Goal: Information Seeking & Learning: Learn about a topic

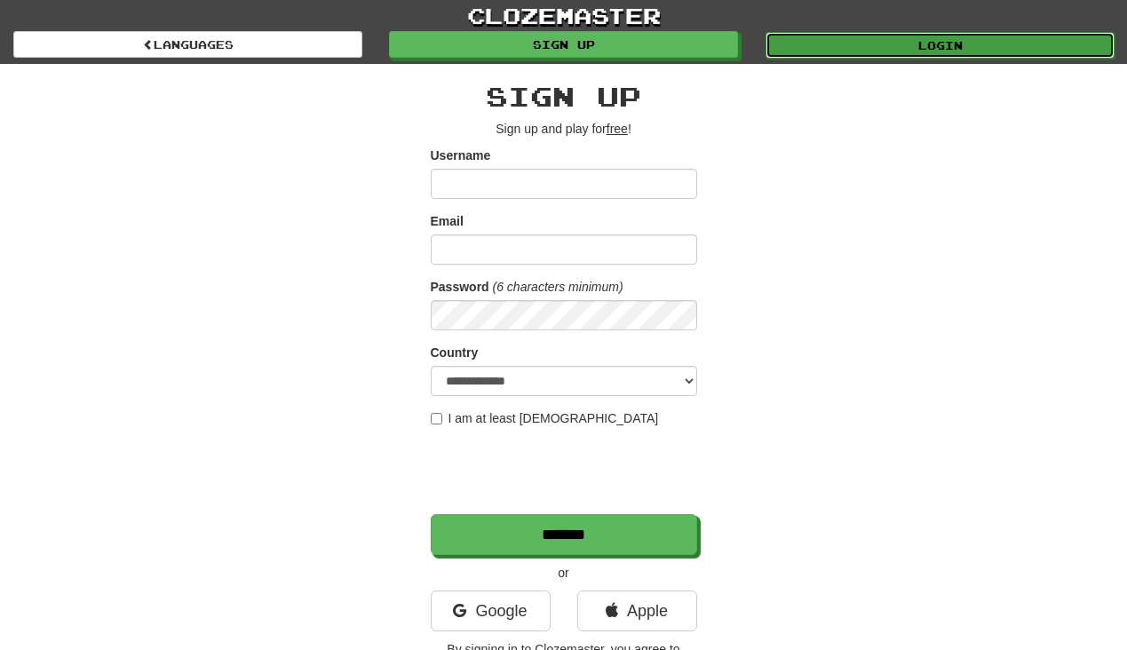
click at [855, 39] on link "Login" at bounding box center [940, 45] width 349 height 27
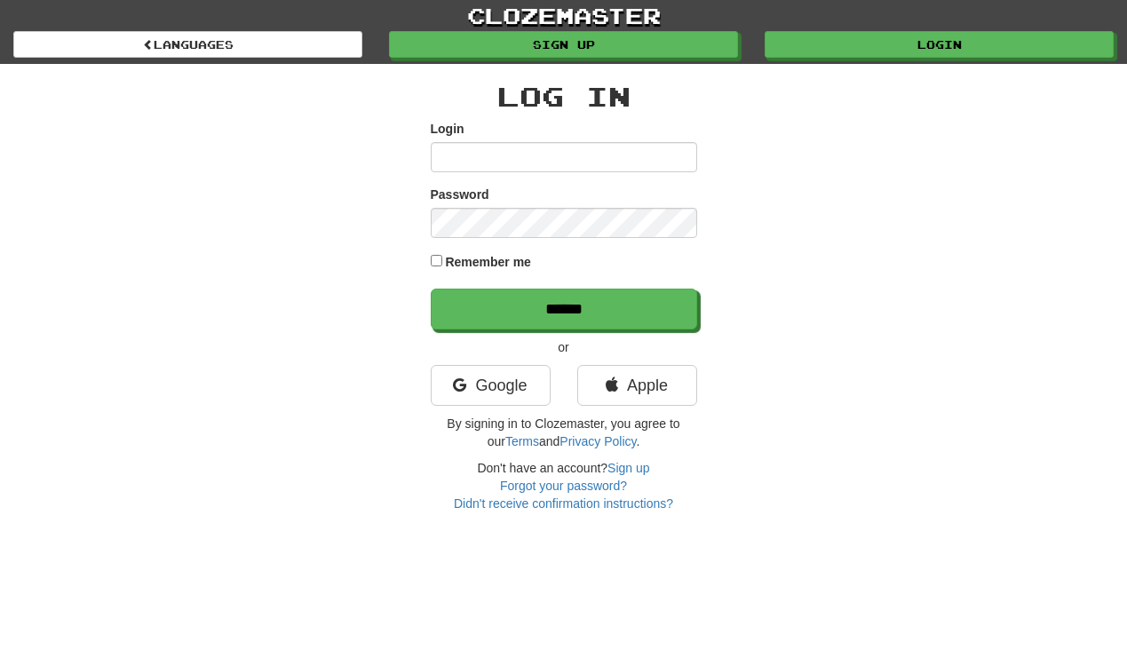
click at [522, 154] on input "Login" at bounding box center [564, 157] width 267 height 30
type input "**********"
click at [431, 289] on input "******" at bounding box center [564, 309] width 267 height 41
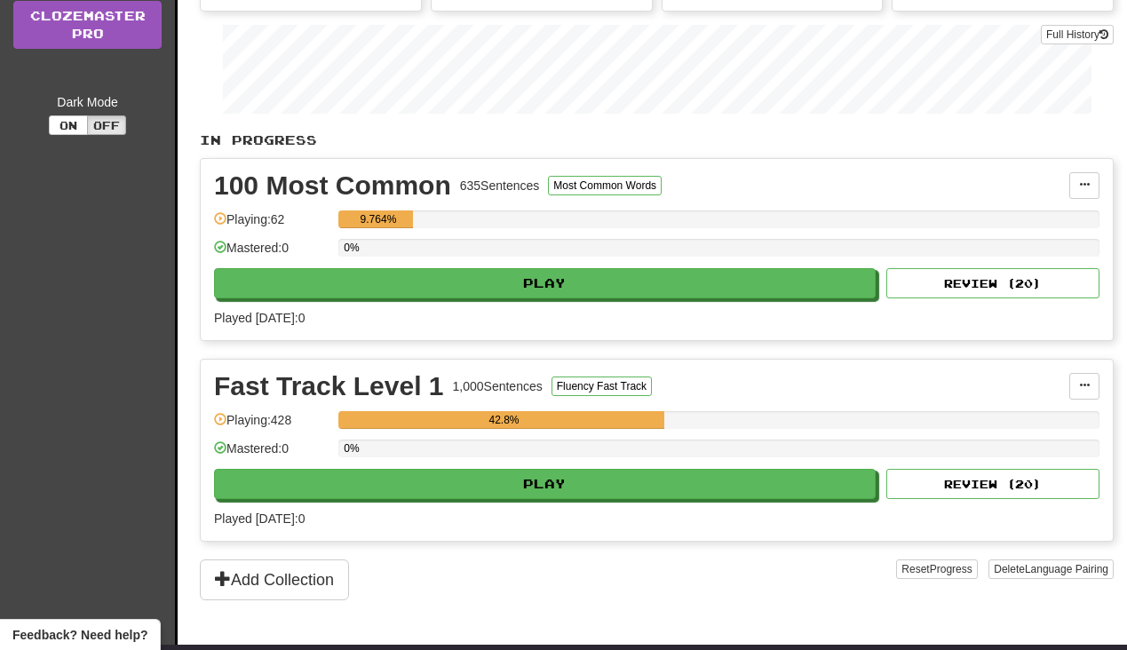
scroll to position [347, 0]
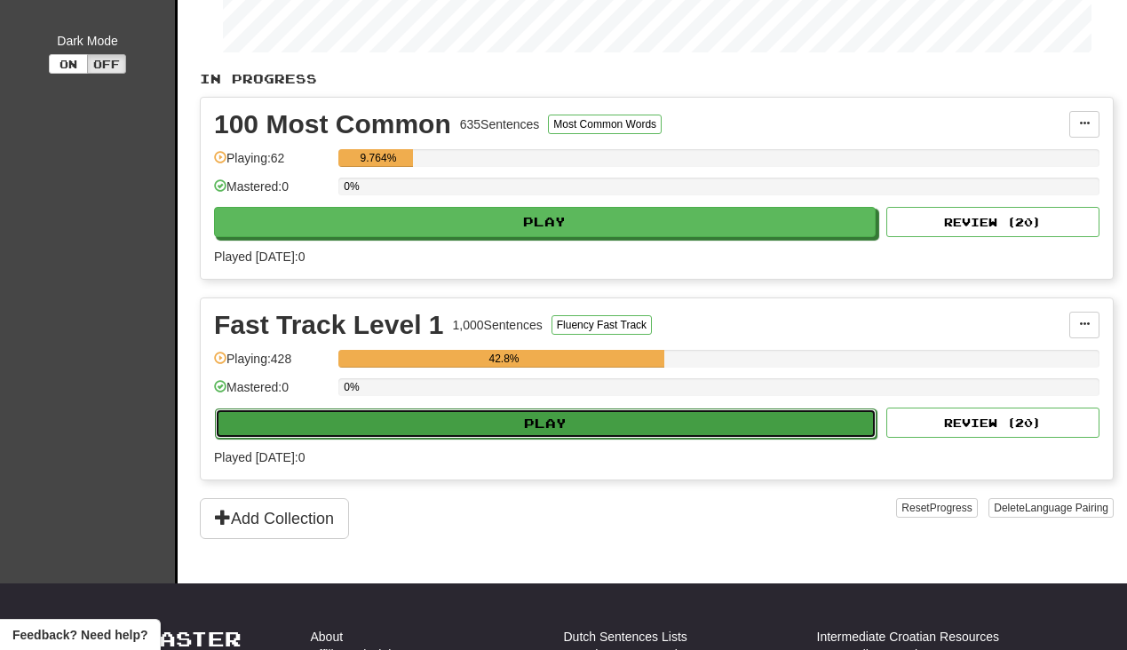
click at [577, 433] on button "Play" at bounding box center [546, 424] width 662 height 30
select select "**"
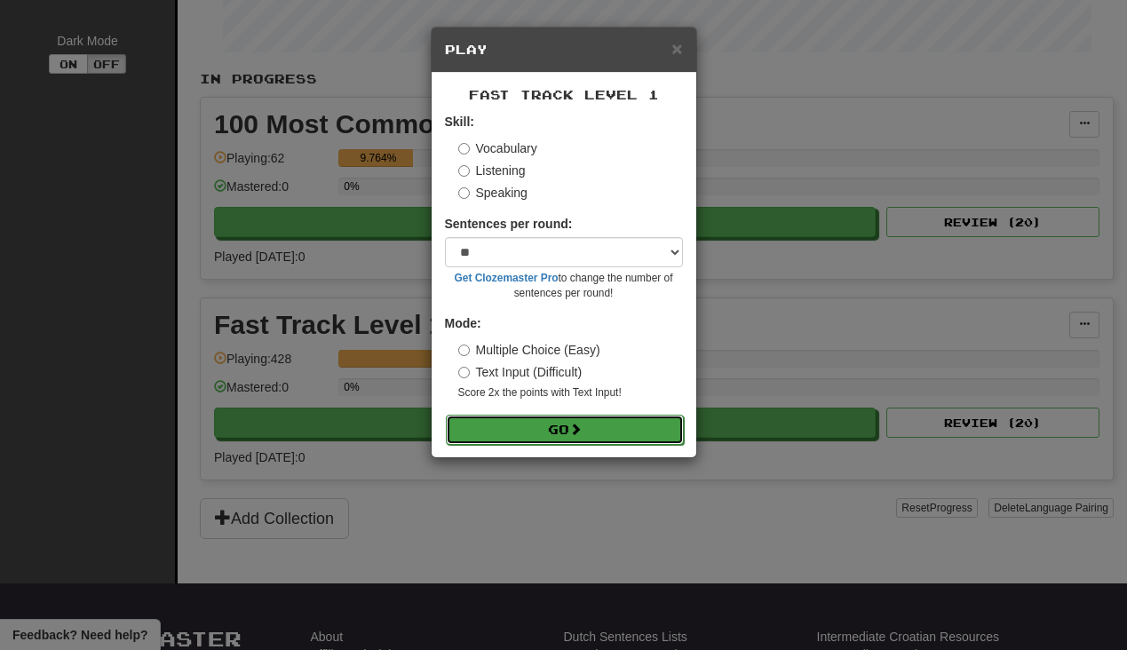
click at [571, 433] on button "Go" at bounding box center [565, 430] width 238 height 30
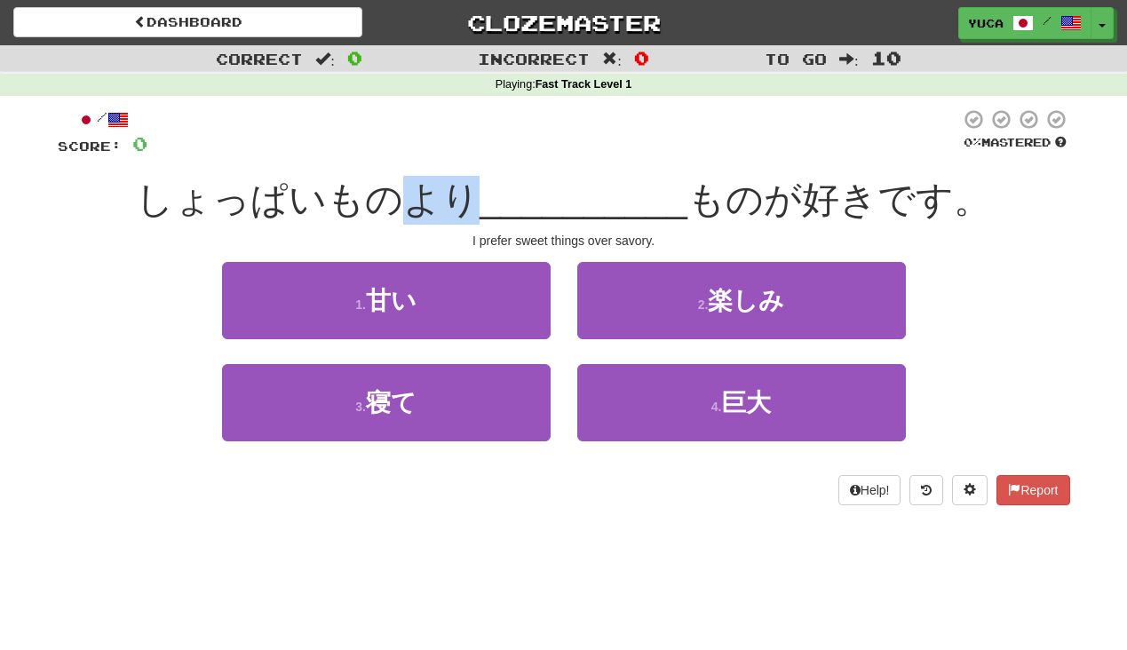
click at [531, 179] on span "__________" at bounding box center [584, 200] width 208 height 42
click at [114, 302] on div "1 . 甘い 2 . 楽しみ" at bounding box center [564, 313] width 1066 height 102
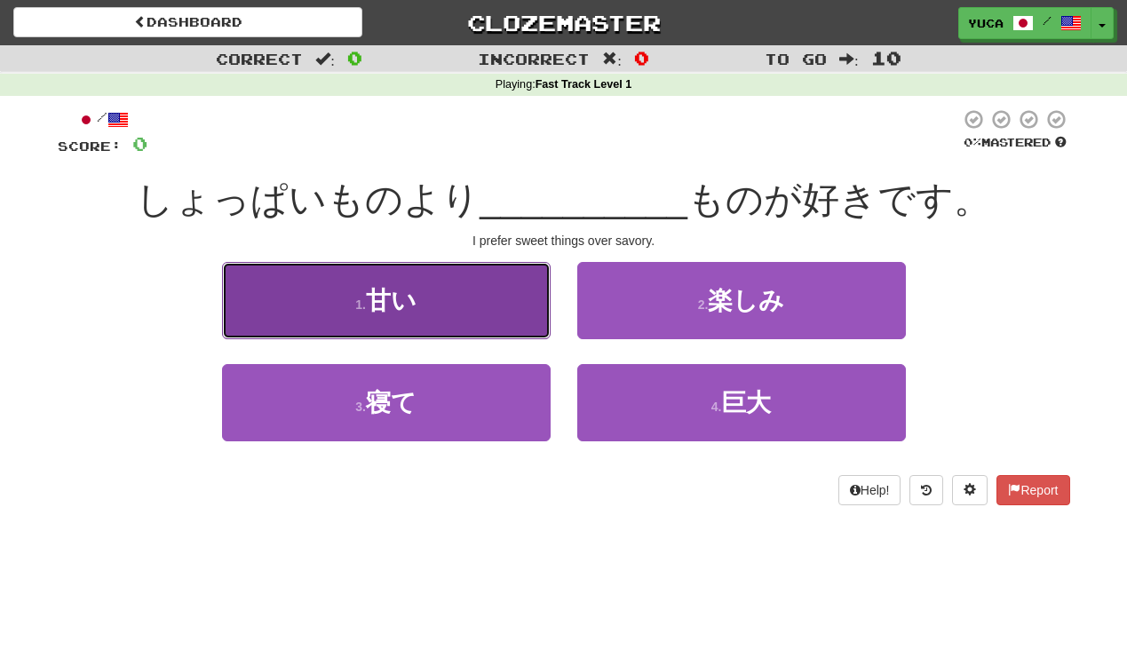
click at [382, 298] on span "甘い" at bounding box center [391, 301] width 51 height 28
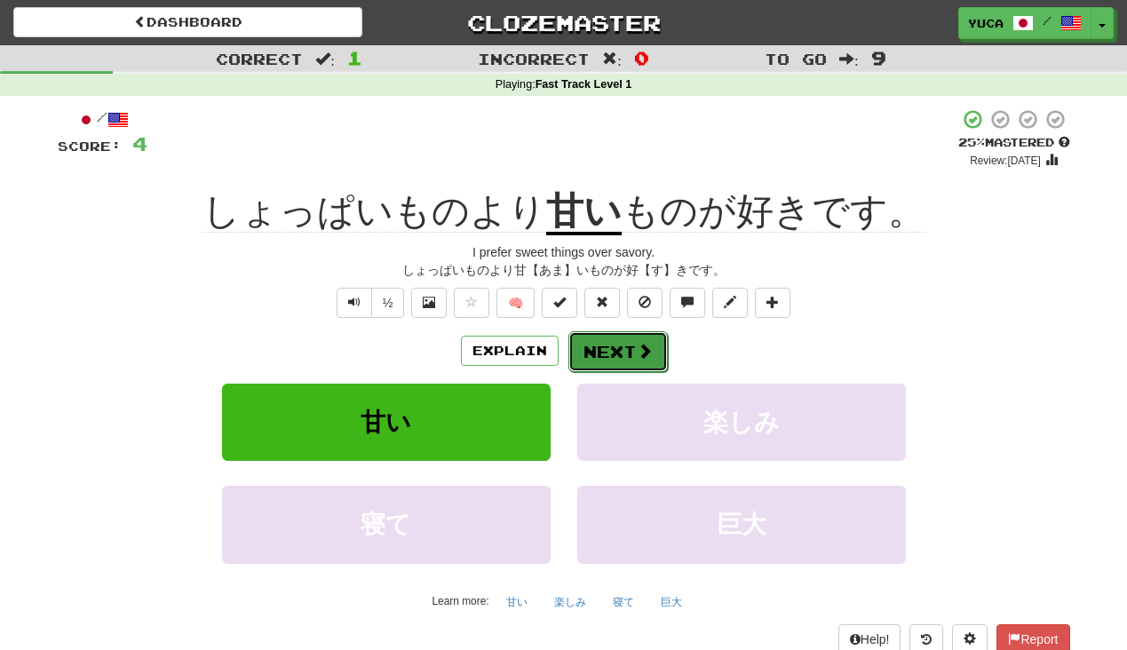
click at [625, 352] on button "Next" at bounding box center [618, 351] width 99 height 41
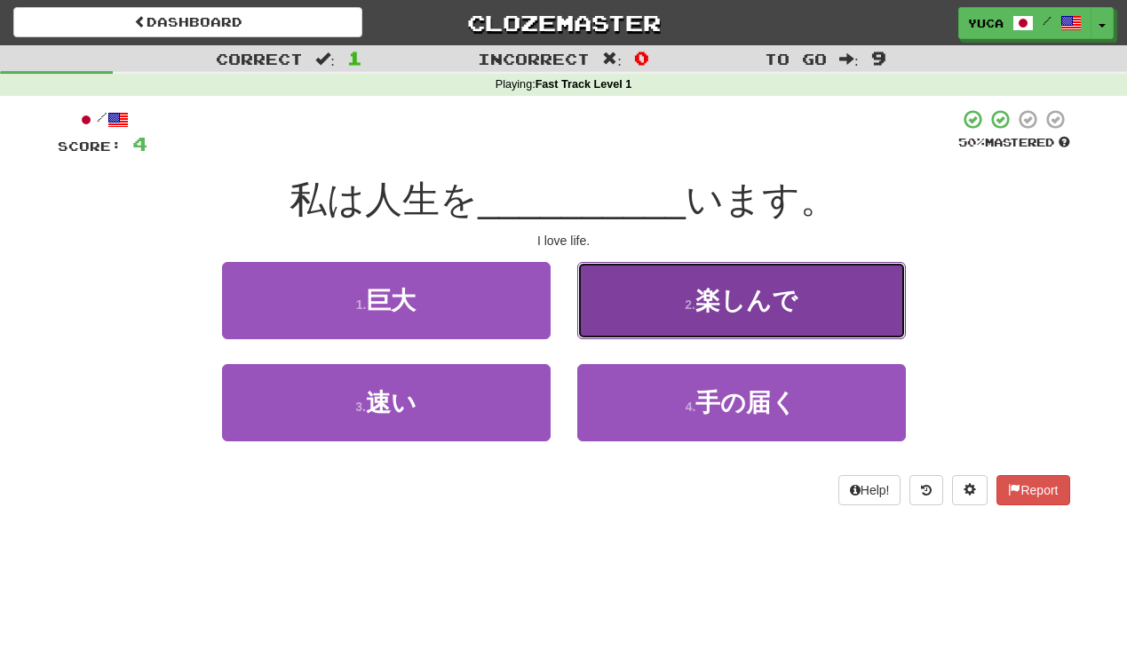
click at [714, 300] on span "楽しんで" at bounding box center [747, 301] width 102 height 28
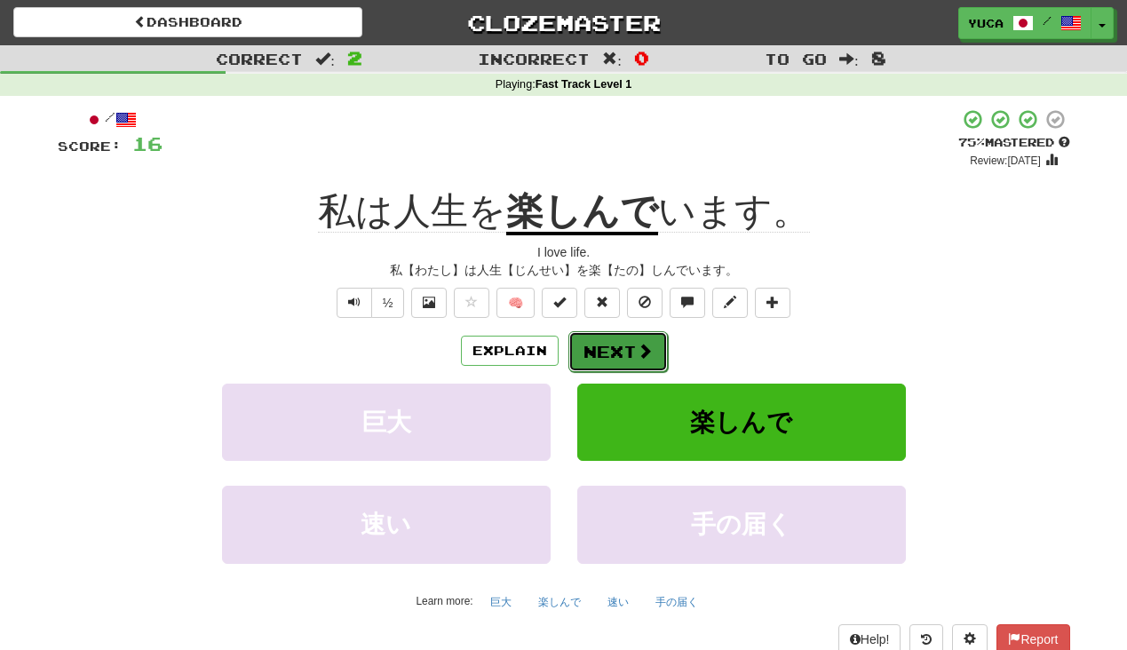
click at [606, 354] on button "Next" at bounding box center [618, 351] width 99 height 41
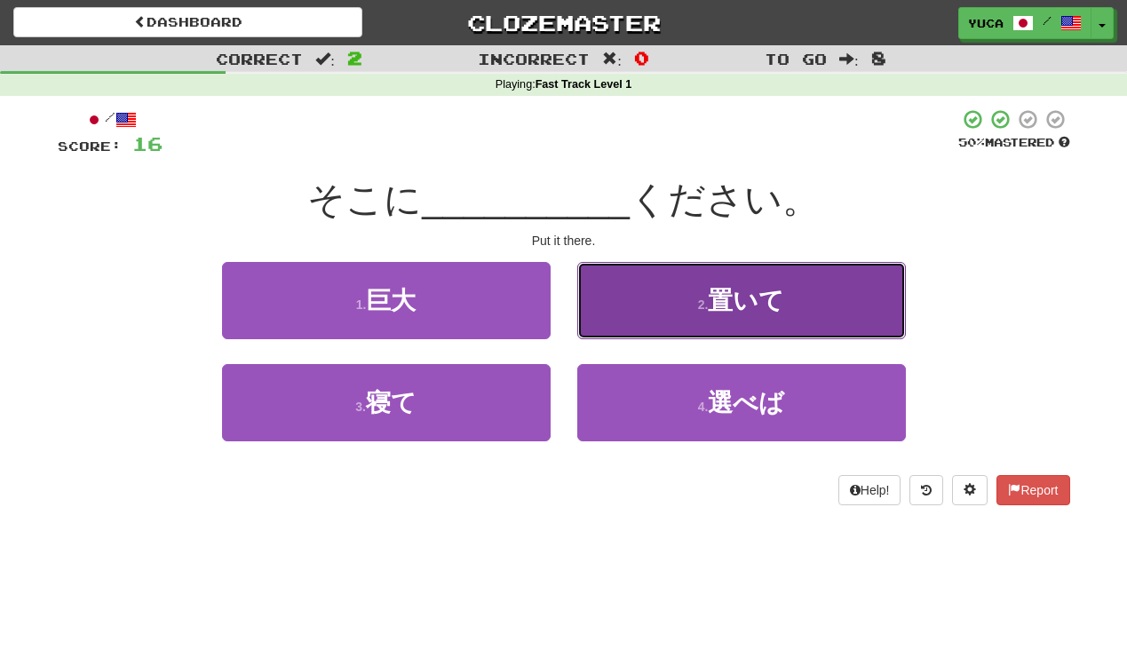
click at [728, 294] on span "置いて" at bounding box center [746, 301] width 76 height 28
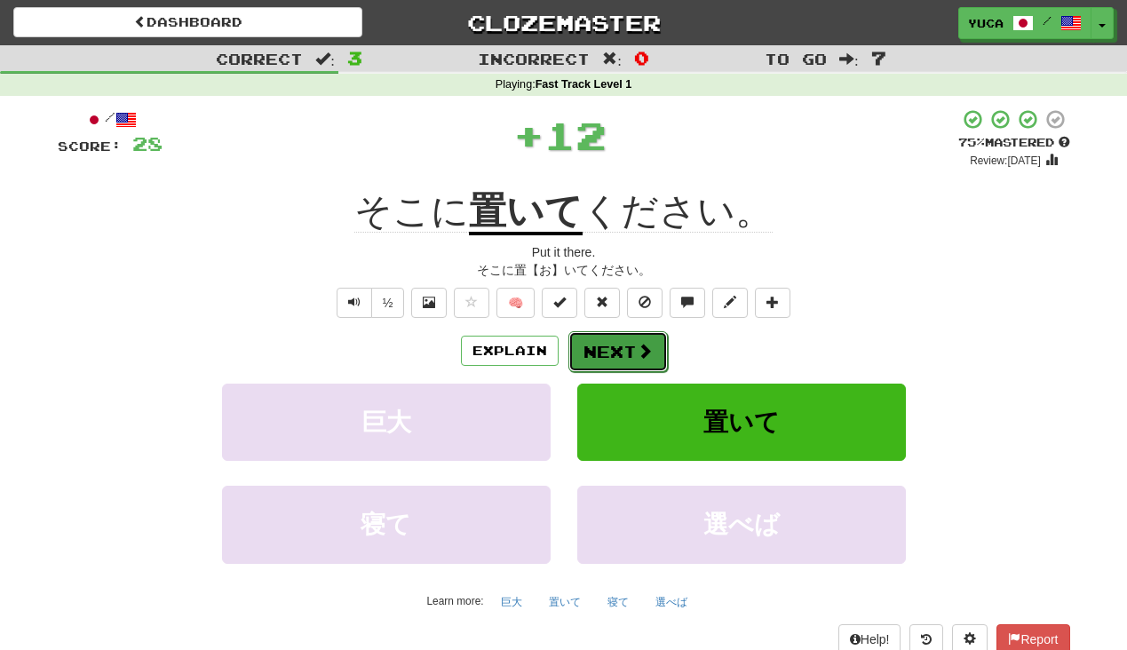
click at [632, 361] on button "Next" at bounding box center [618, 351] width 99 height 41
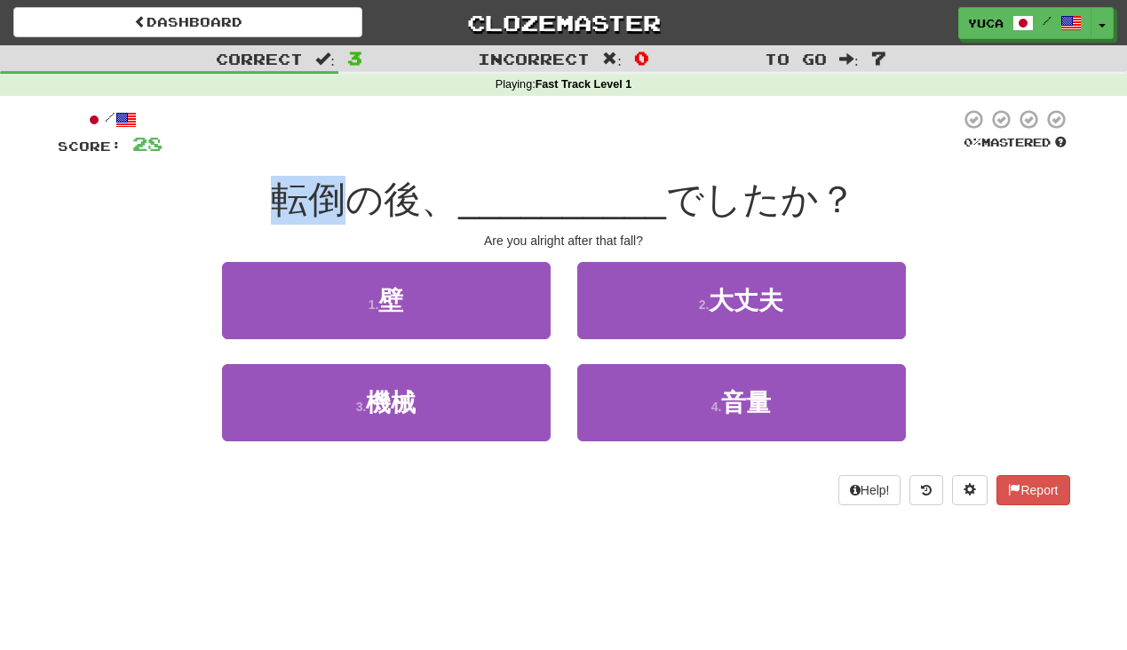
click at [245, 200] on div "転倒の後、 __________ でしたか？" at bounding box center [564, 200] width 1013 height 49
click at [490, 181] on span "__________" at bounding box center [562, 200] width 208 height 42
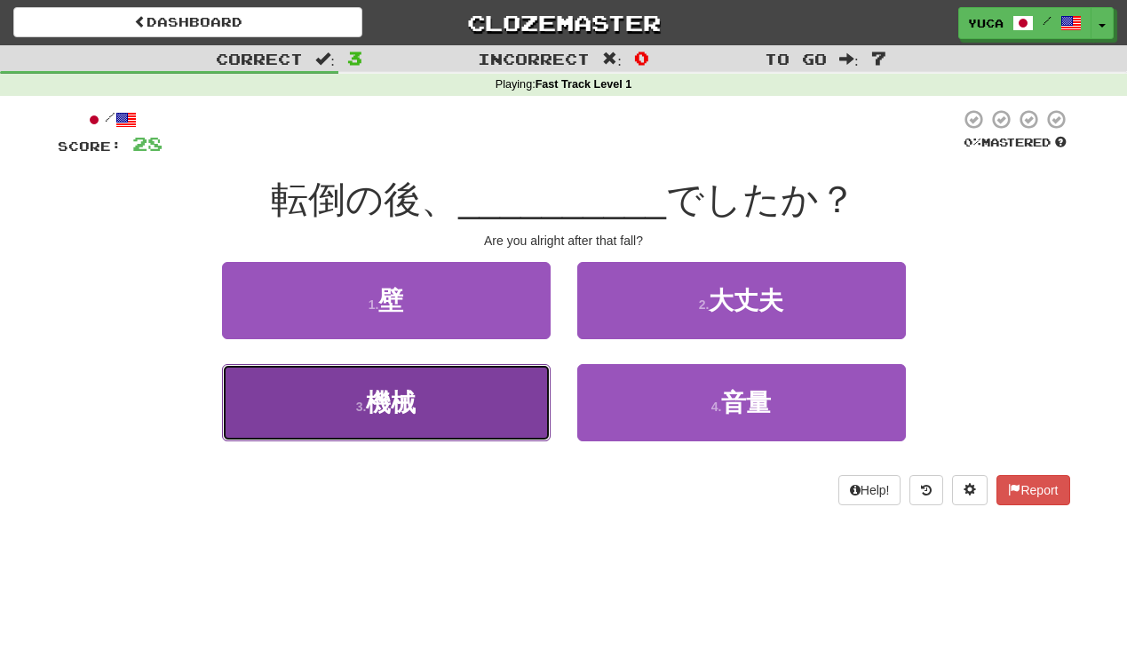
click at [341, 404] on button "3 . 機械" at bounding box center [386, 402] width 329 height 77
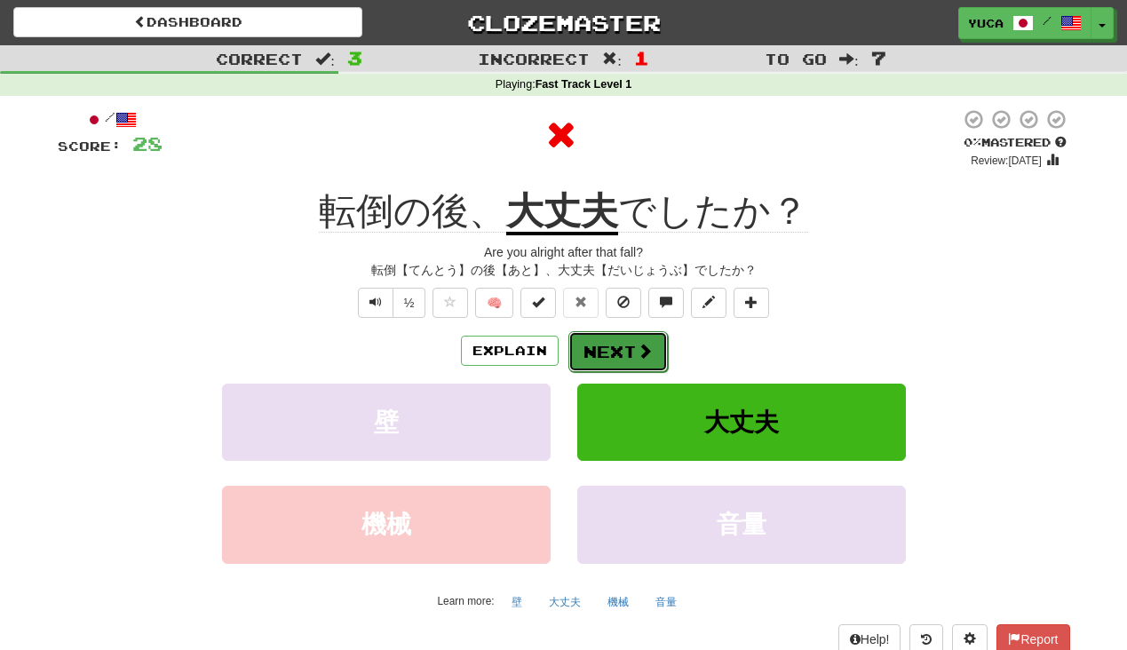
click at [606, 366] on button "Next" at bounding box center [618, 351] width 99 height 41
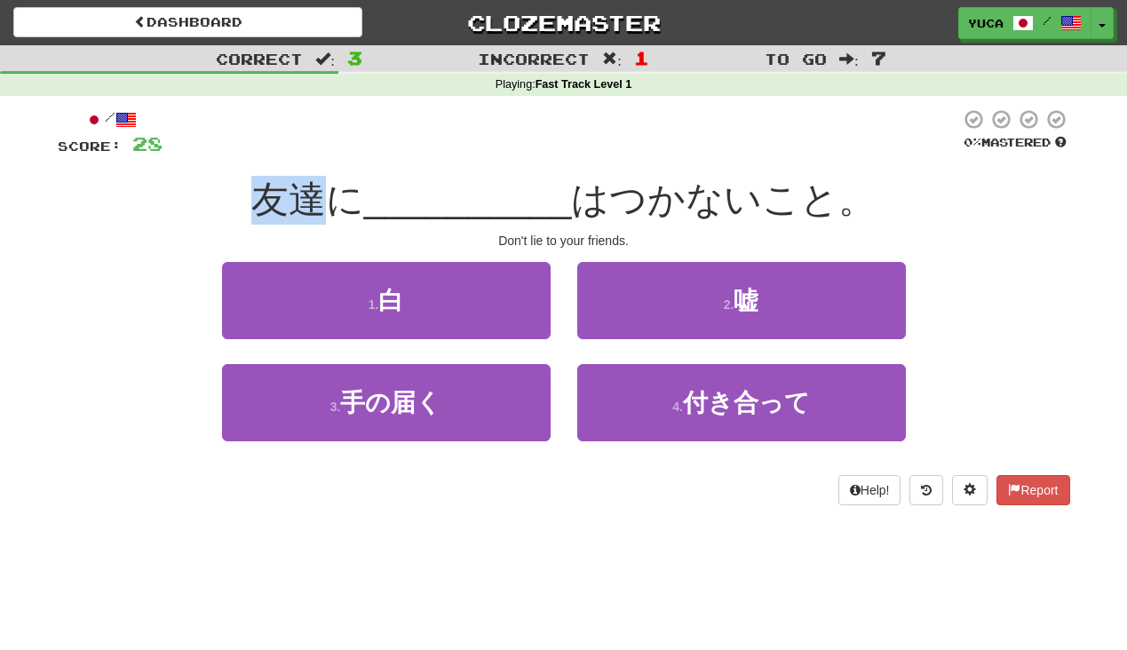
click at [449, 185] on span "__________" at bounding box center [468, 200] width 208 height 42
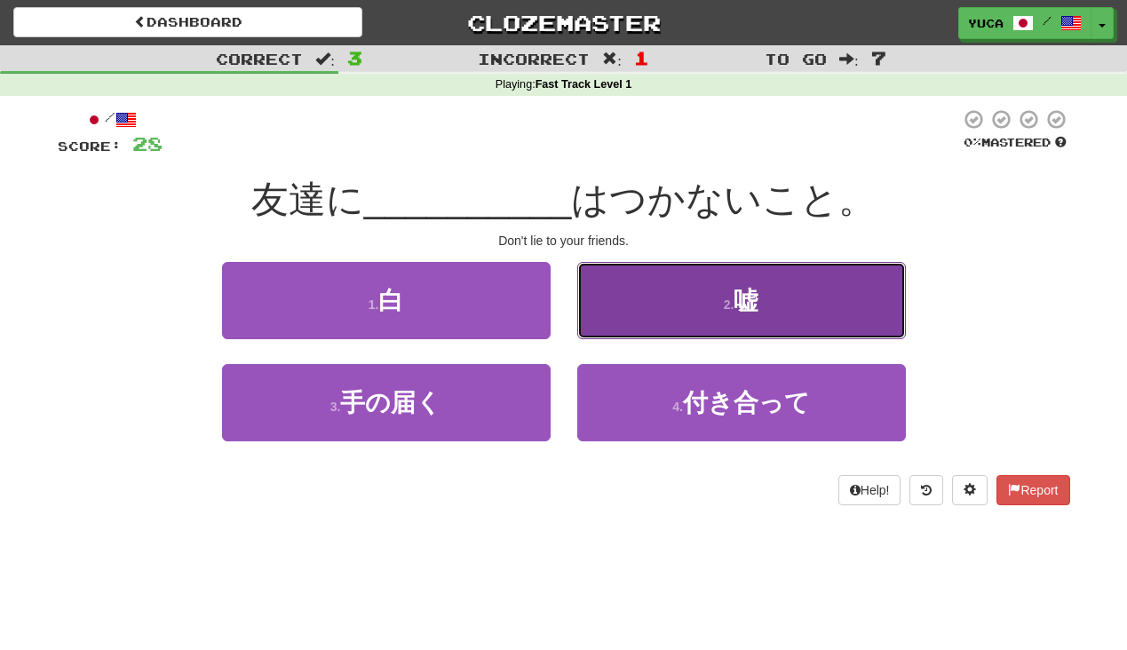
click at [747, 303] on span "嘘" at bounding box center [746, 301] width 25 height 28
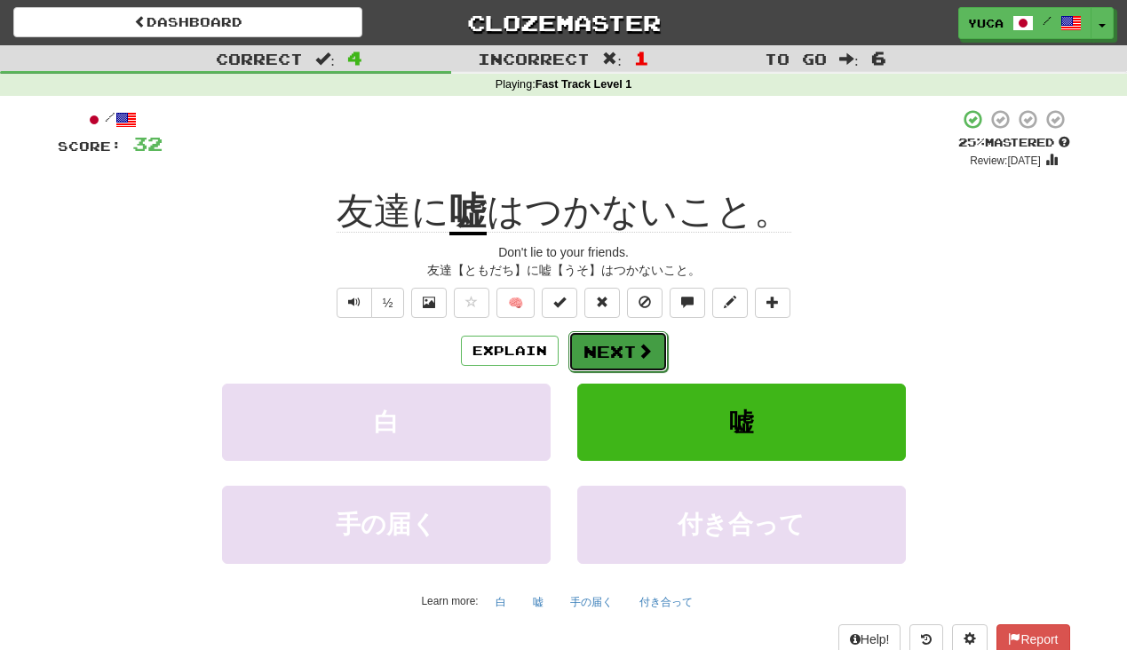
click at [611, 338] on button "Next" at bounding box center [618, 351] width 99 height 41
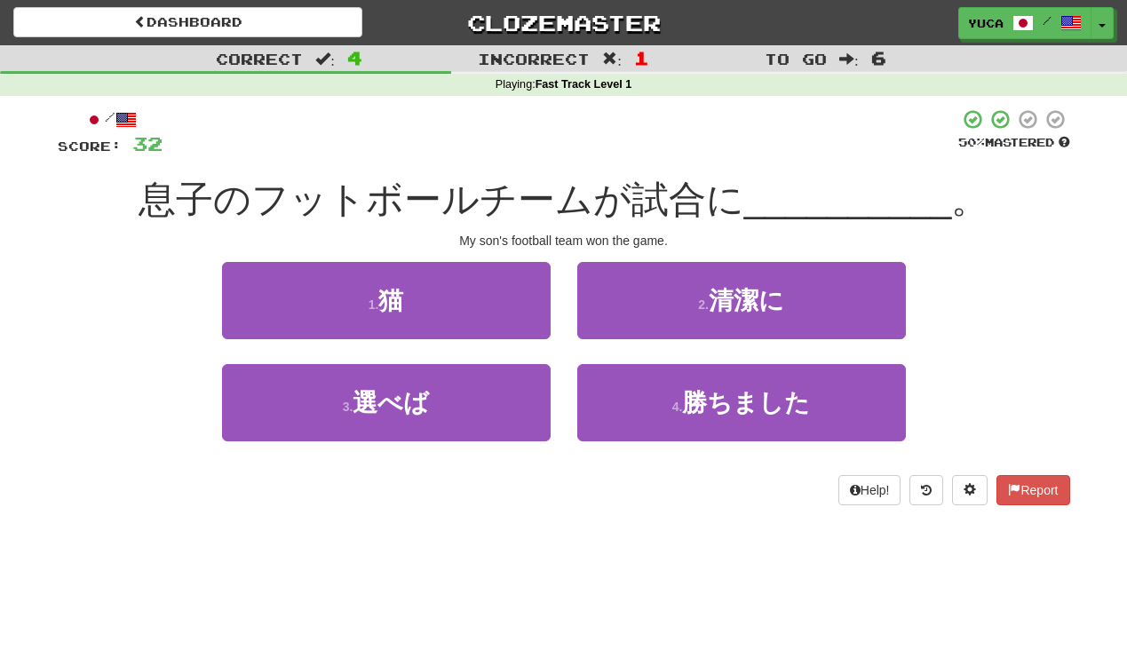
click at [762, 176] on div "息子のフットボールチームが試合に __________ 。" at bounding box center [564, 200] width 1013 height 49
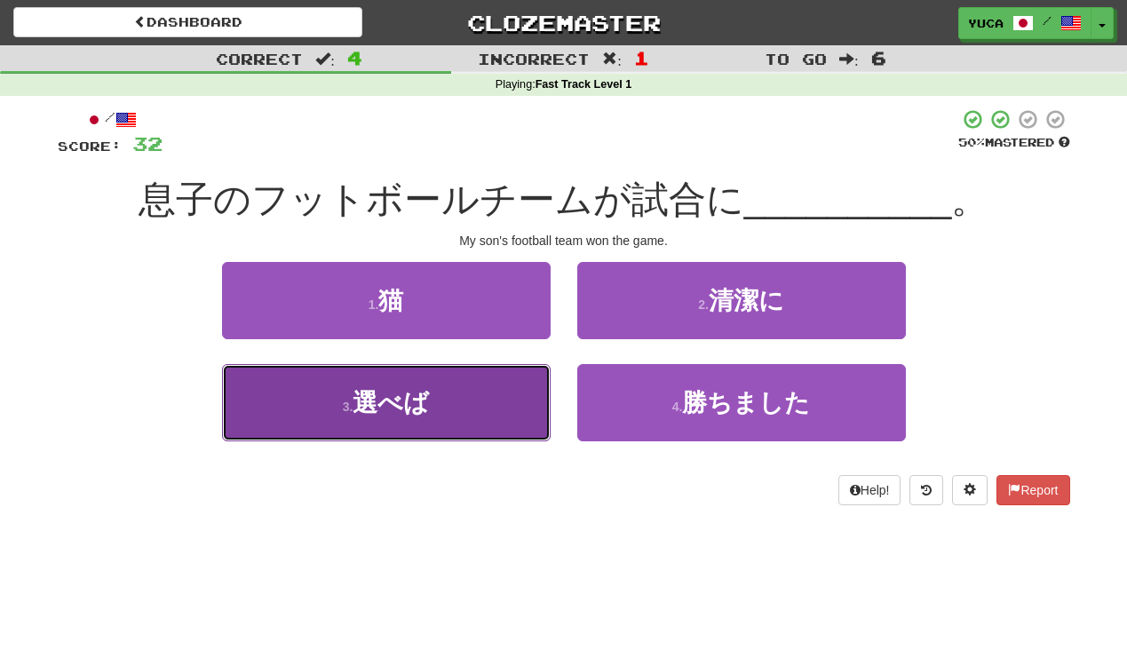
click at [363, 381] on button "3 . 選べば" at bounding box center [386, 402] width 329 height 77
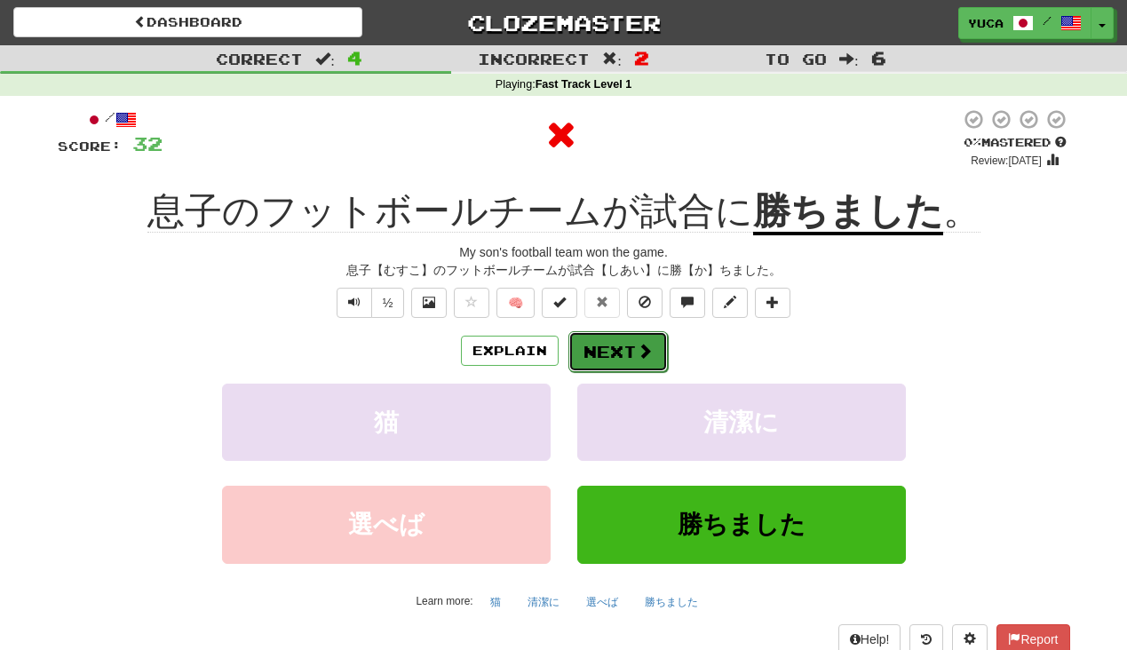
click at [655, 354] on button "Next" at bounding box center [618, 351] width 99 height 41
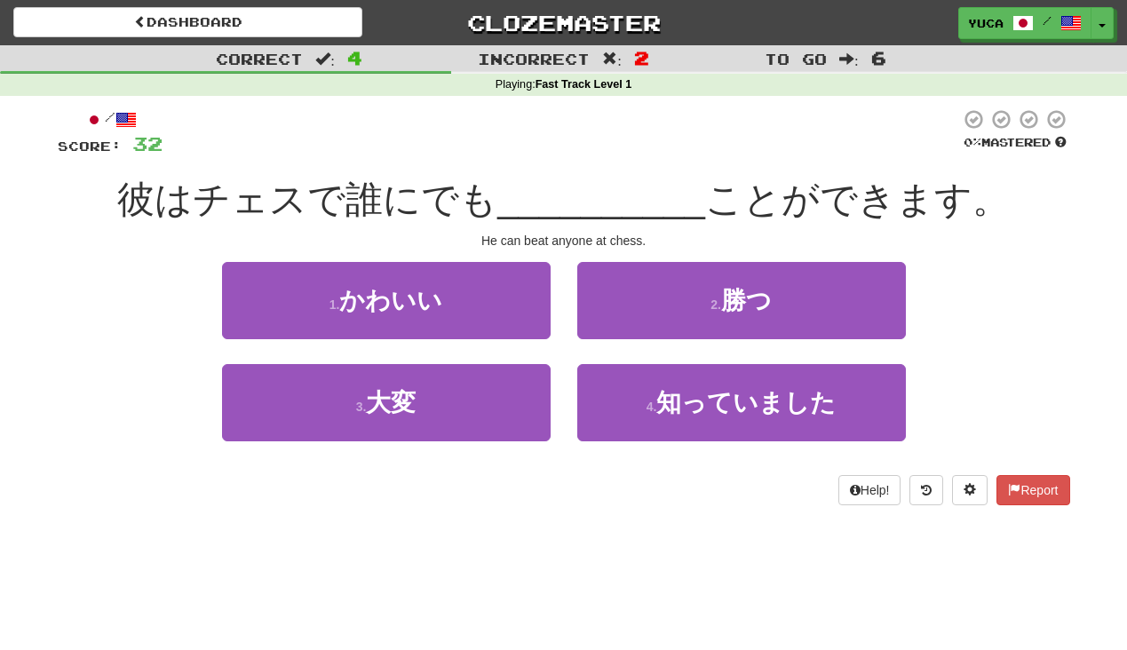
click at [537, 184] on span "__________" at bounding box center [601, 200] width 208 height 42
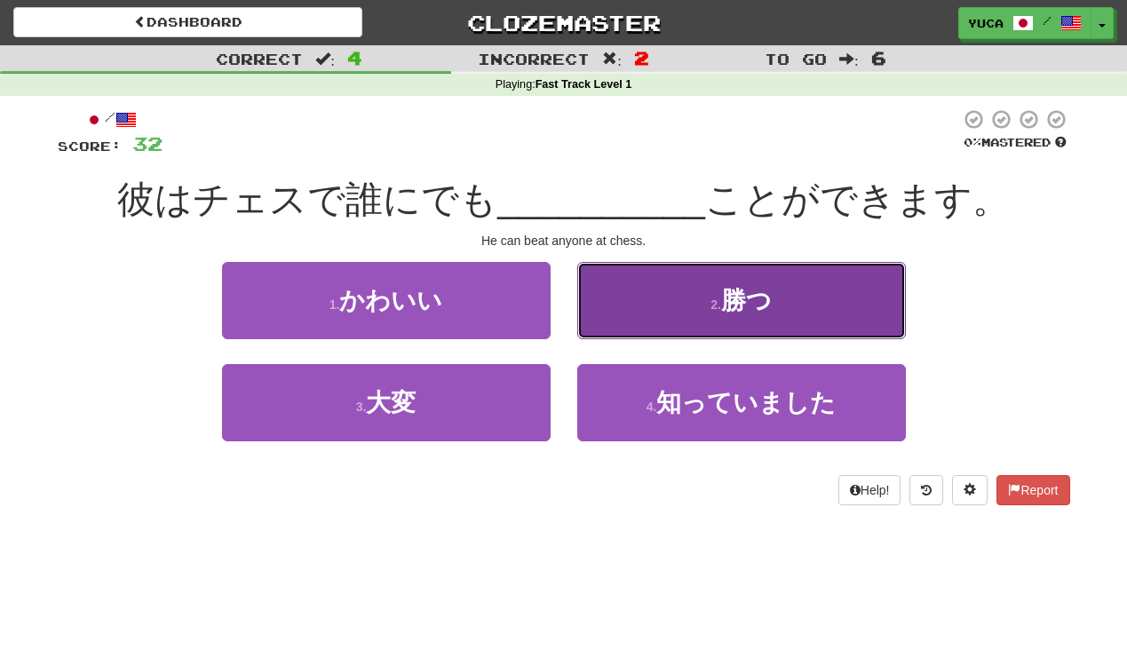
click at [736, 298] on span "勝つ" at bounding box center [746, 301] width 51 height 28
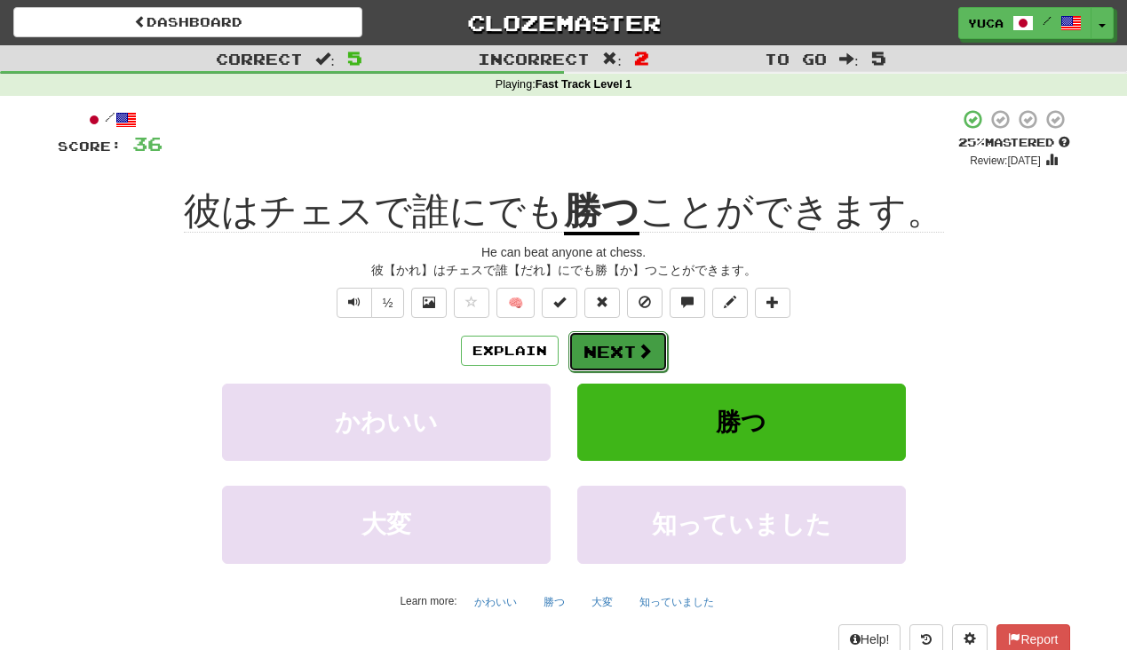
click at [602, 347] on button "Next" at bounding box center [618, 351] width 99 height 41
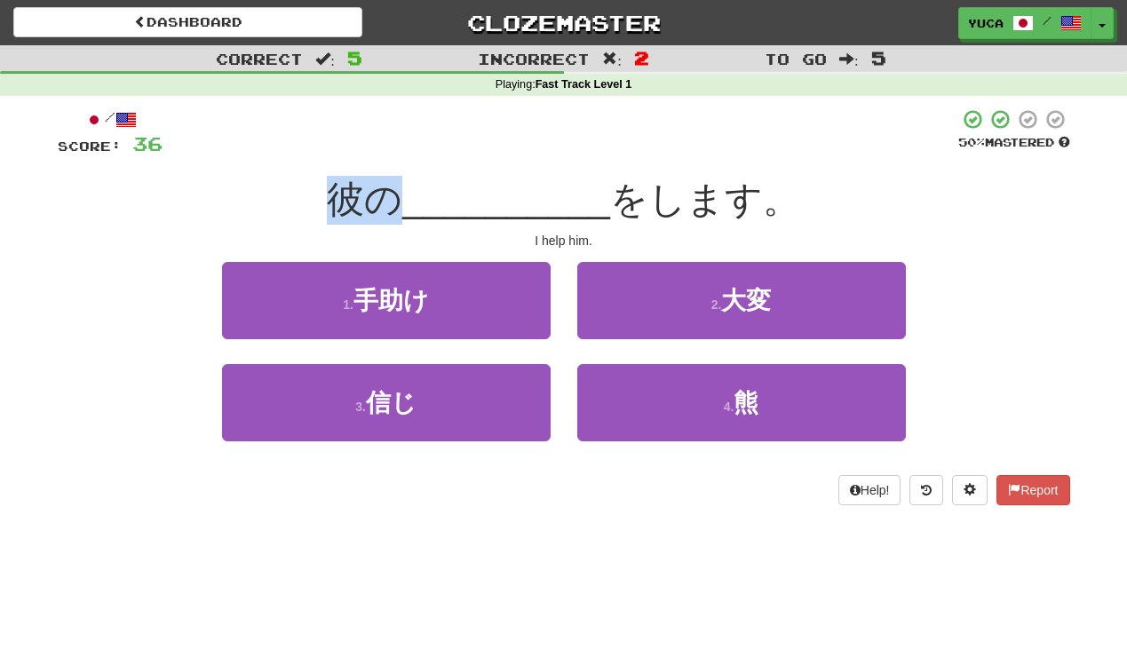
click at [471, 179] on span "__________" at bounding box center [506, 200] width 208 height 42
click at [235, 530] on div "Dashboard Clozemaster yuca / Toggle Dropdown Dashboard Leaderboard Activity Fee…" at bounding box center [563, 325] width 1127 height 650
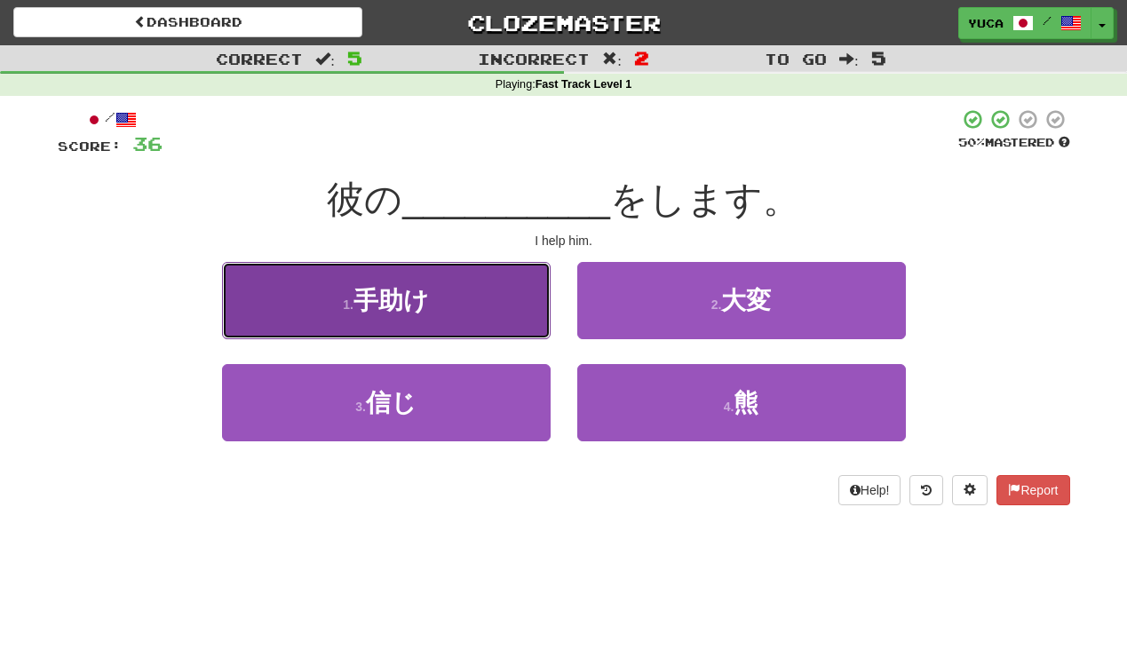
click at [409, 313] on span "手助け" at bounding box center [392, 301] width 76 height 28
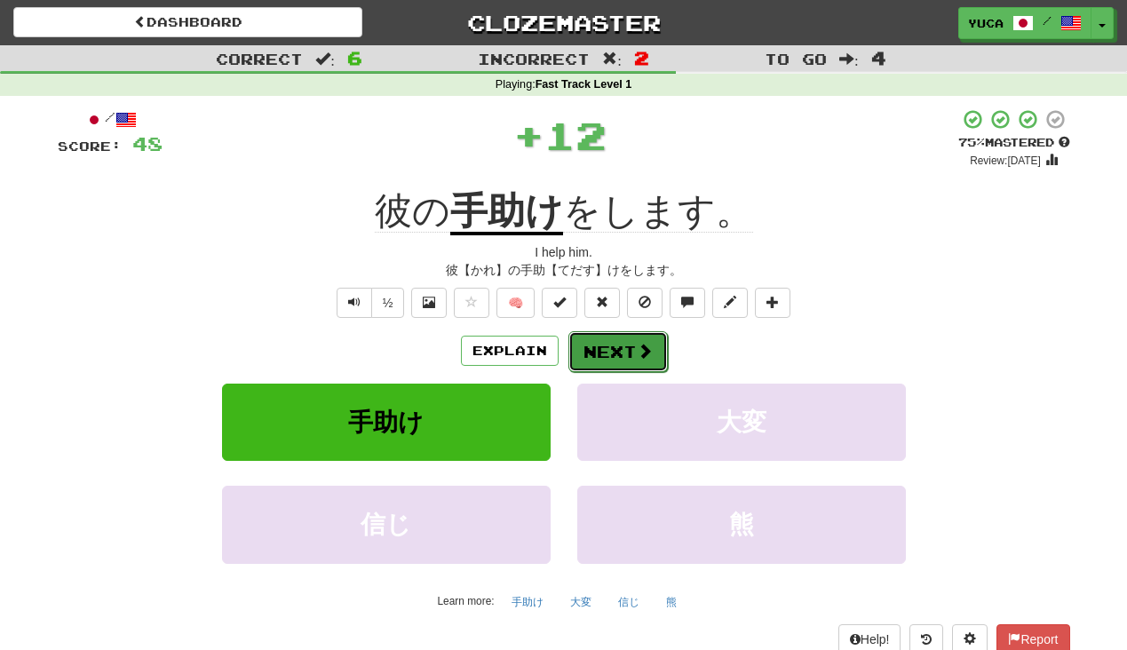
click at [615, 349] on button "Next" at bounding box center [618, 351] width 99 height 41
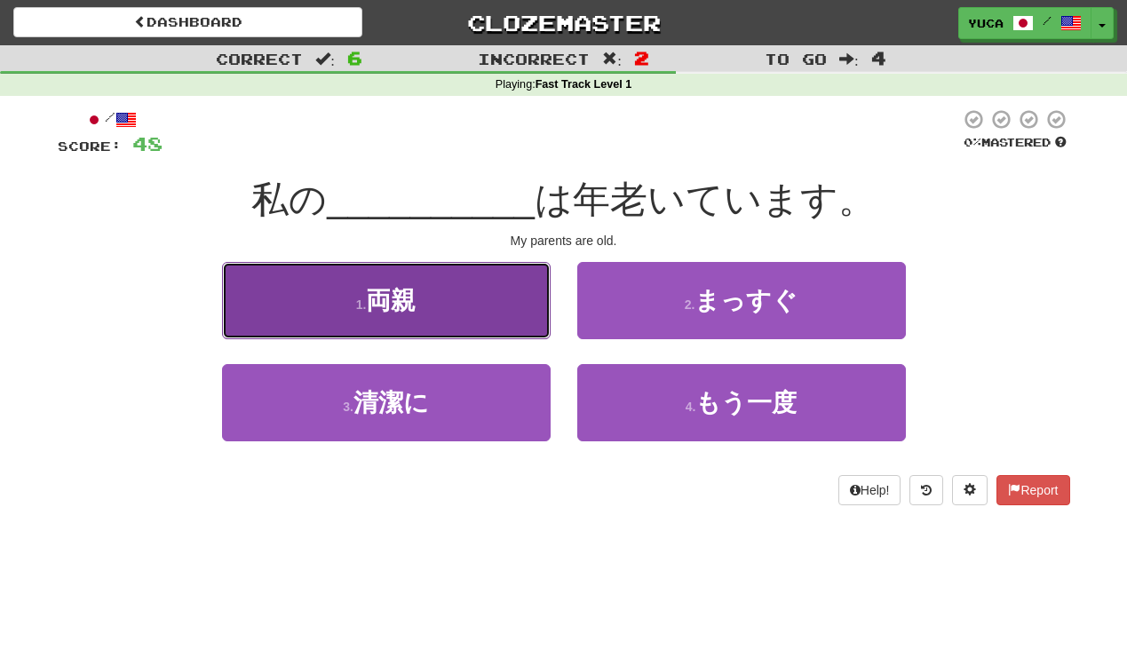
click at [411, 293] on span "両親" at bounding box center [391, 301] width 50 height 28
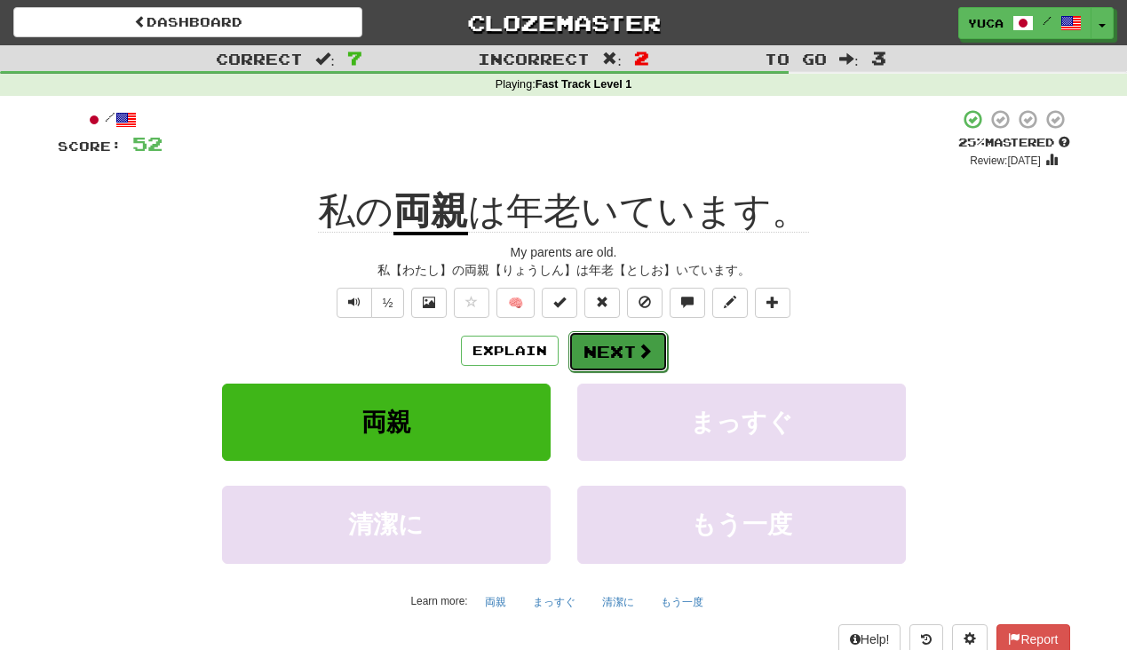
click at [598, 359] on button "Next" at bounding box center [618, 351] width 99 height 41
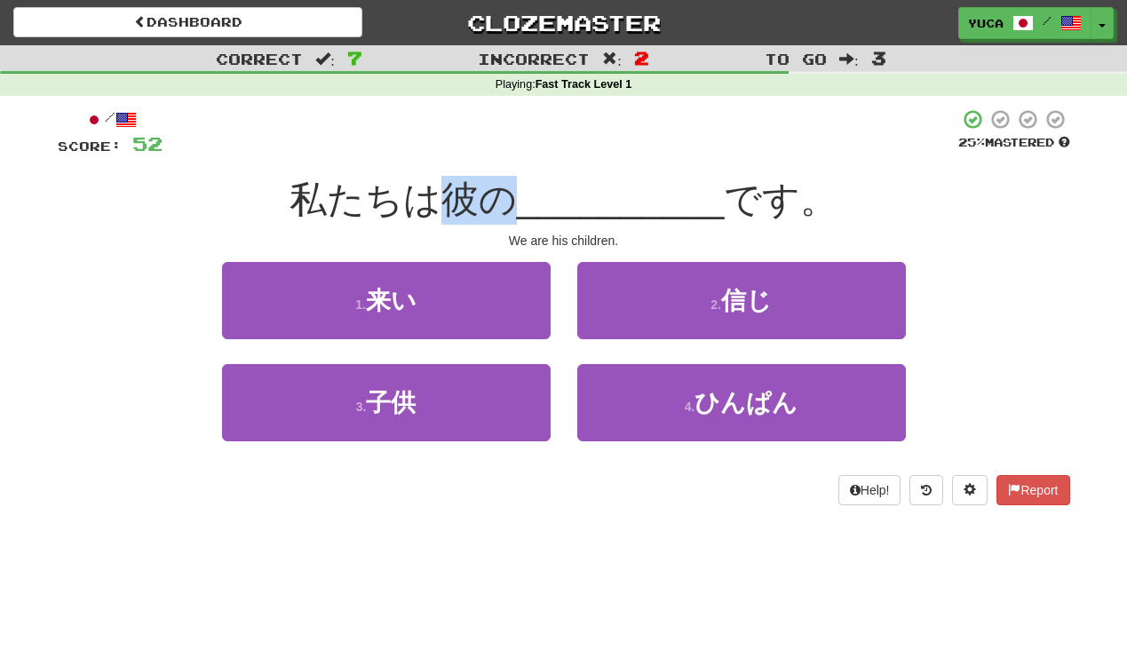
click at [545, 177] on div "私たちは彼の __________ です。" at bounding box center [564, 200] width 1013 height 49
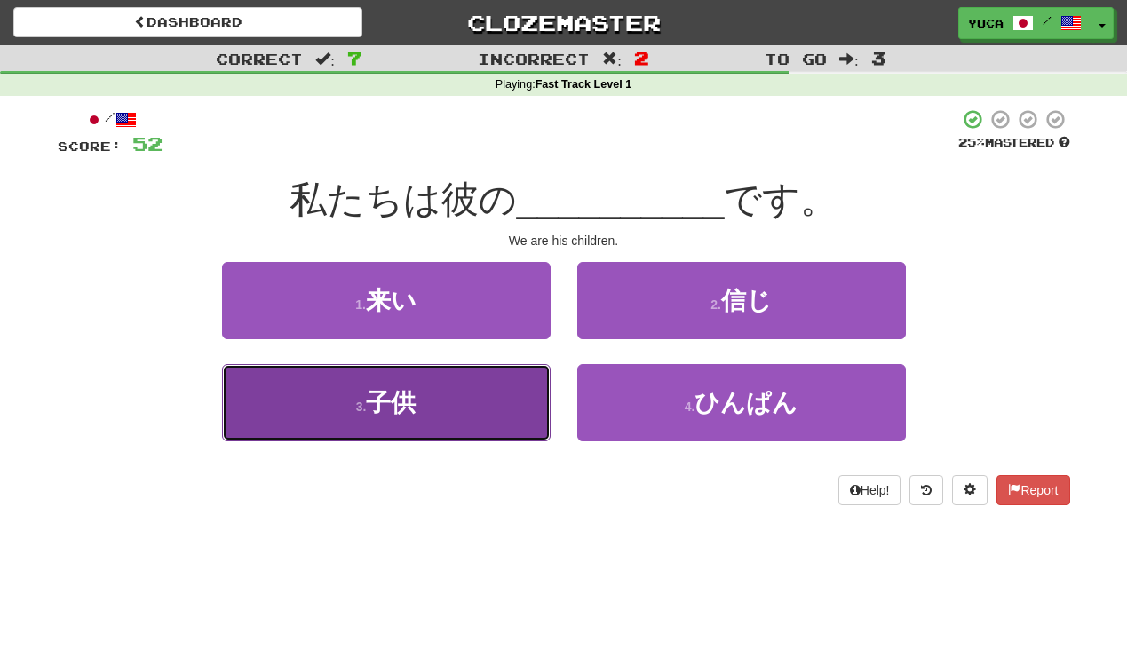
click at [383, 397] on span "子供" at bounding box center [391, 403] width 50 height 28
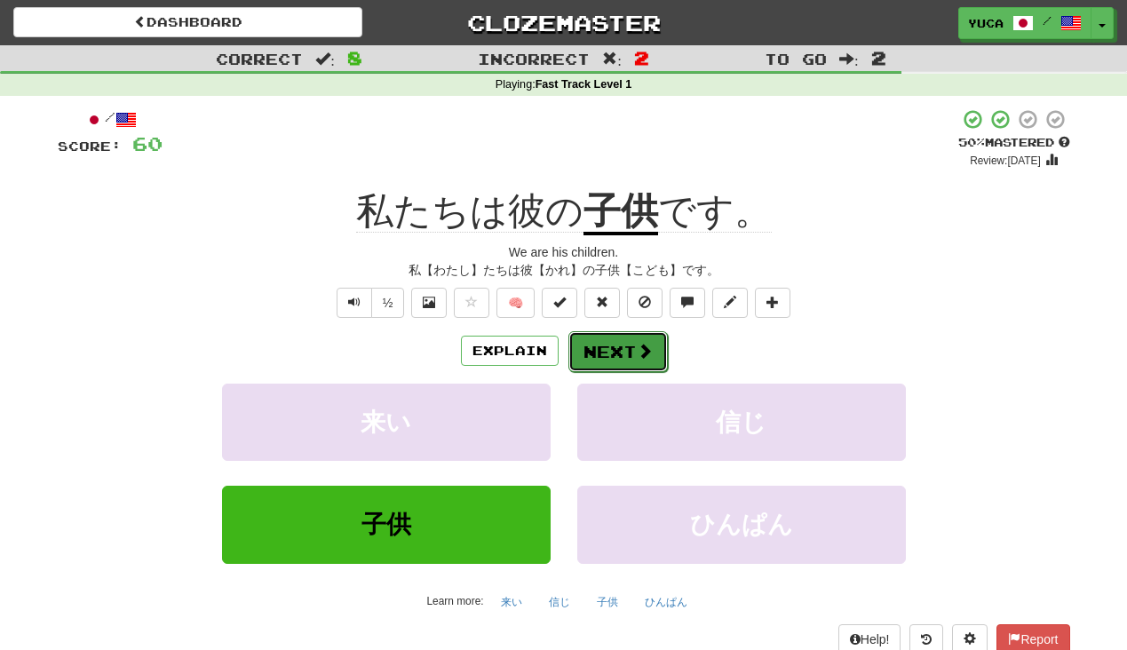
click at [602, 348] on button "Next" at bounding box center [618, 351] width 99 height 41
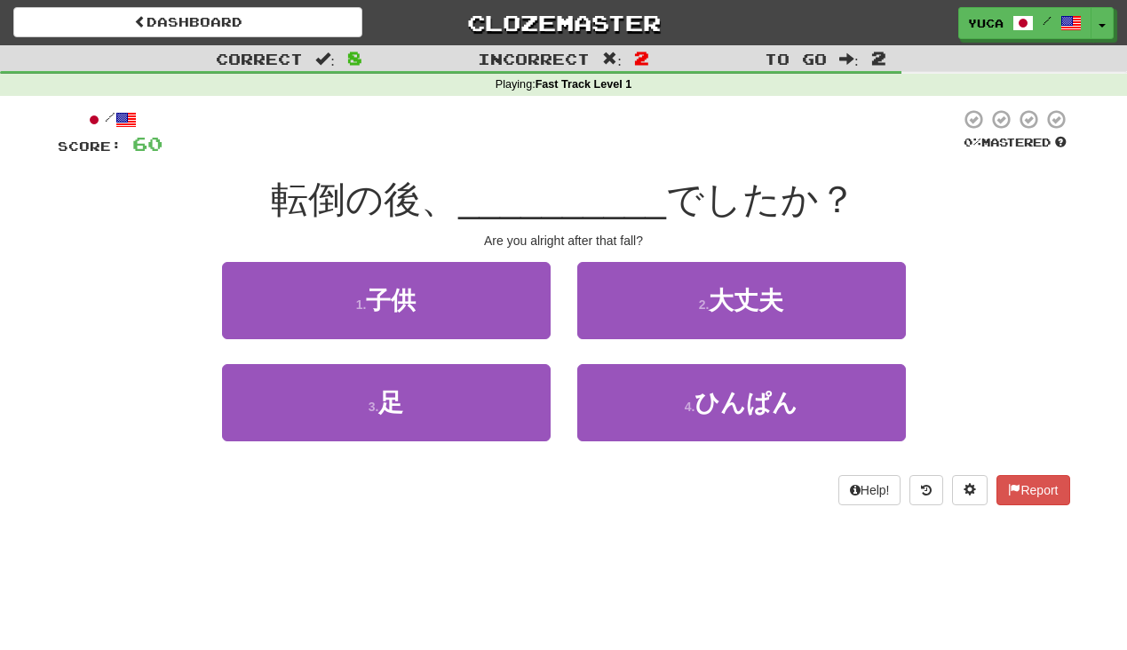
click at [497, 197] on span "__________" at bounding box center [562, 200] width 208 height 42
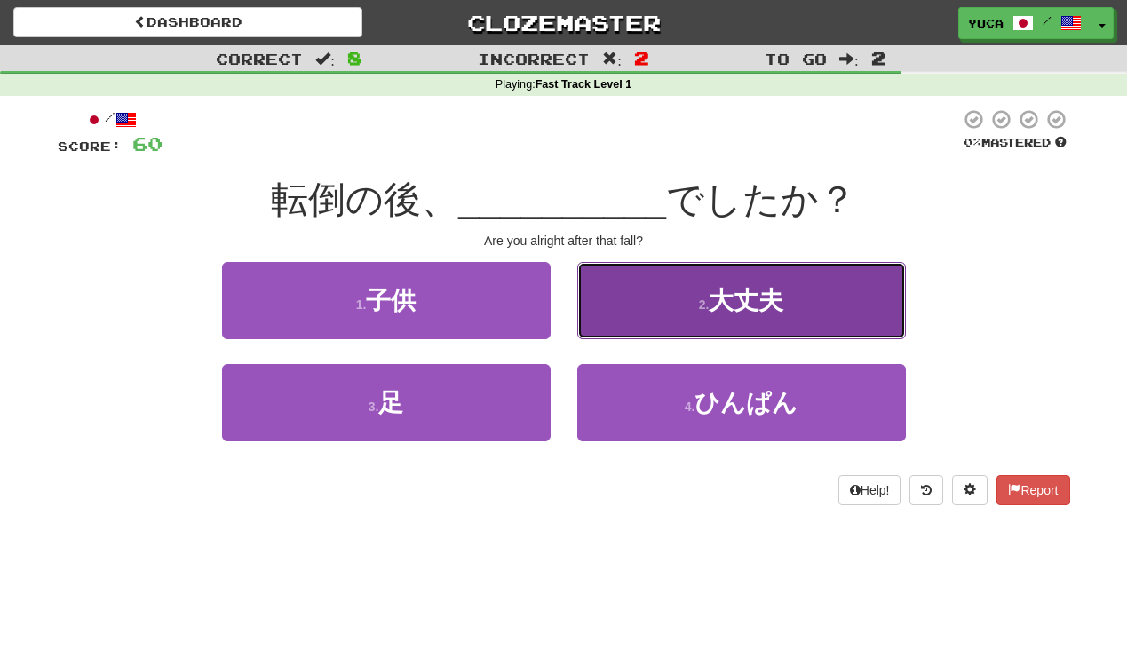
click at [723, 297] on span "大丈夫" at bounding box center [746, 301] width 75 height 28
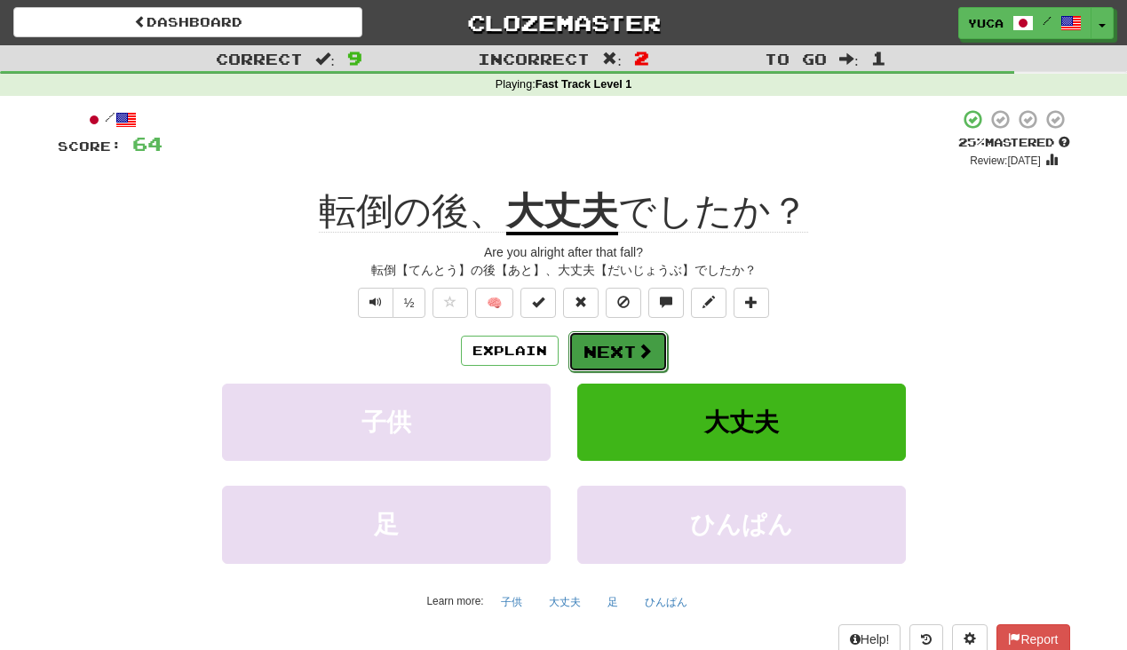
click at [633, 349] on button "Next" at bounding box center [618, 351] width 99 height 41
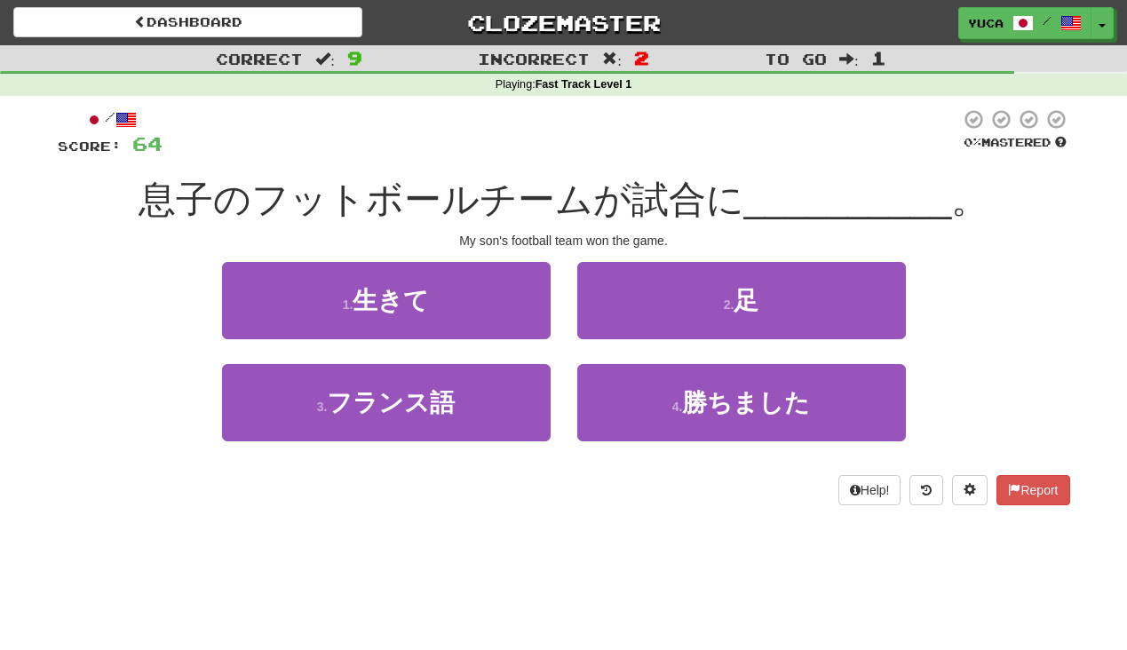
click at [772, 186] on span "__________" at bounding box center [848, 200] width 208 height 42
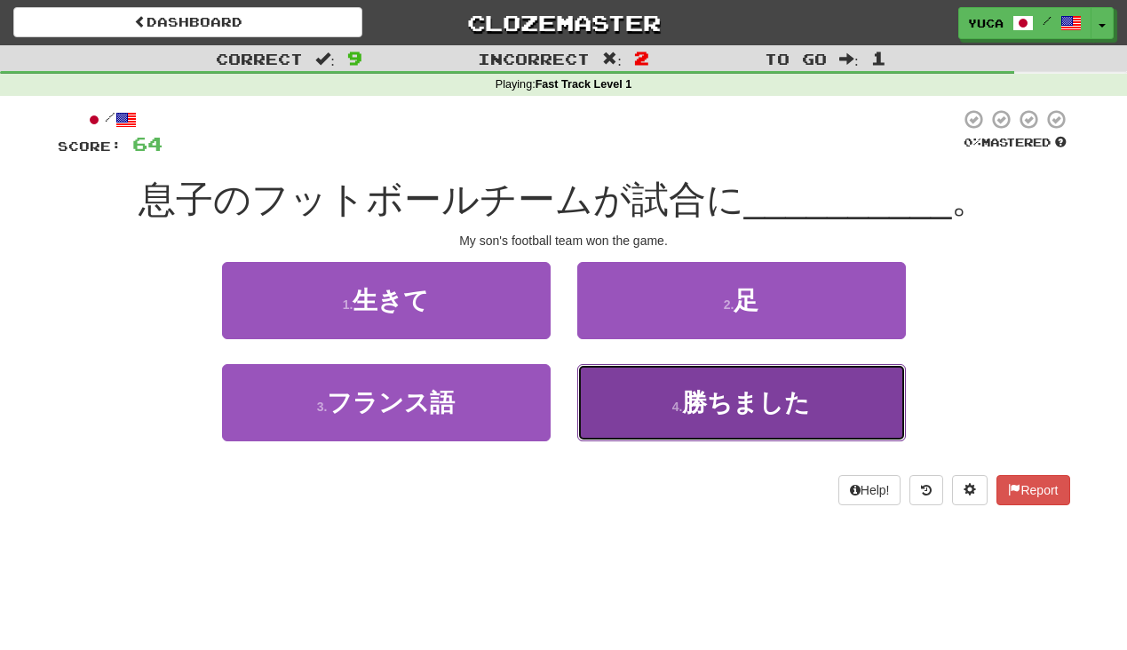
click at [657, 412] on button "4 . 勝ちました" at bounding box center [741, 402] width 329 height 77
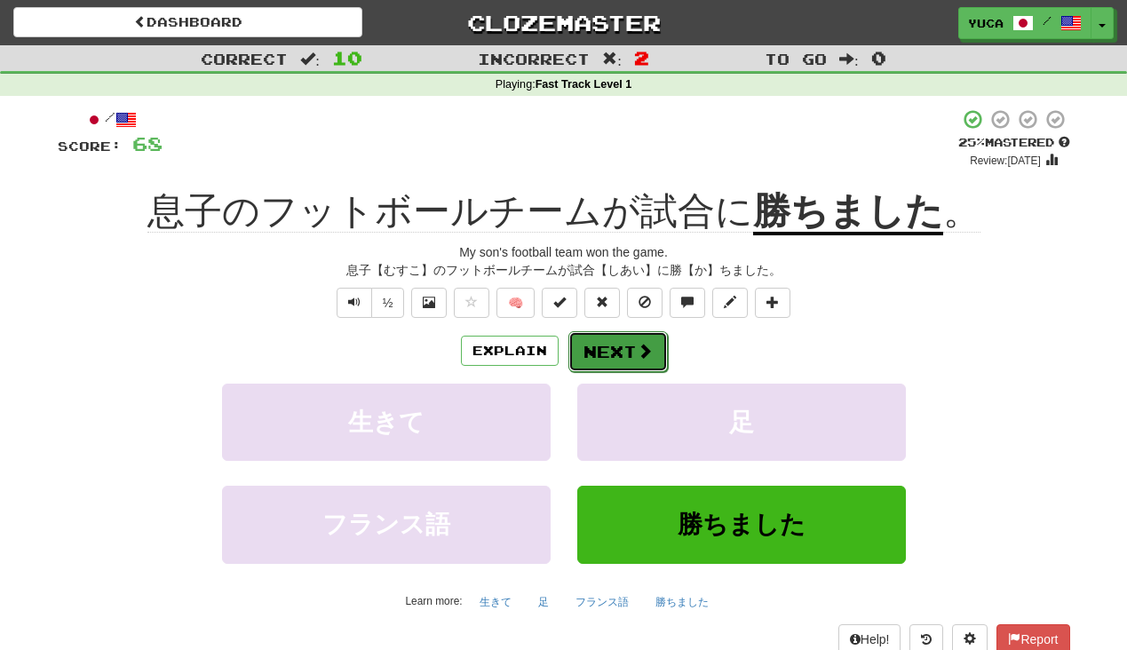
click at [622, 342] on button "Next" at bounding box center [618, 351] width 99 height 41
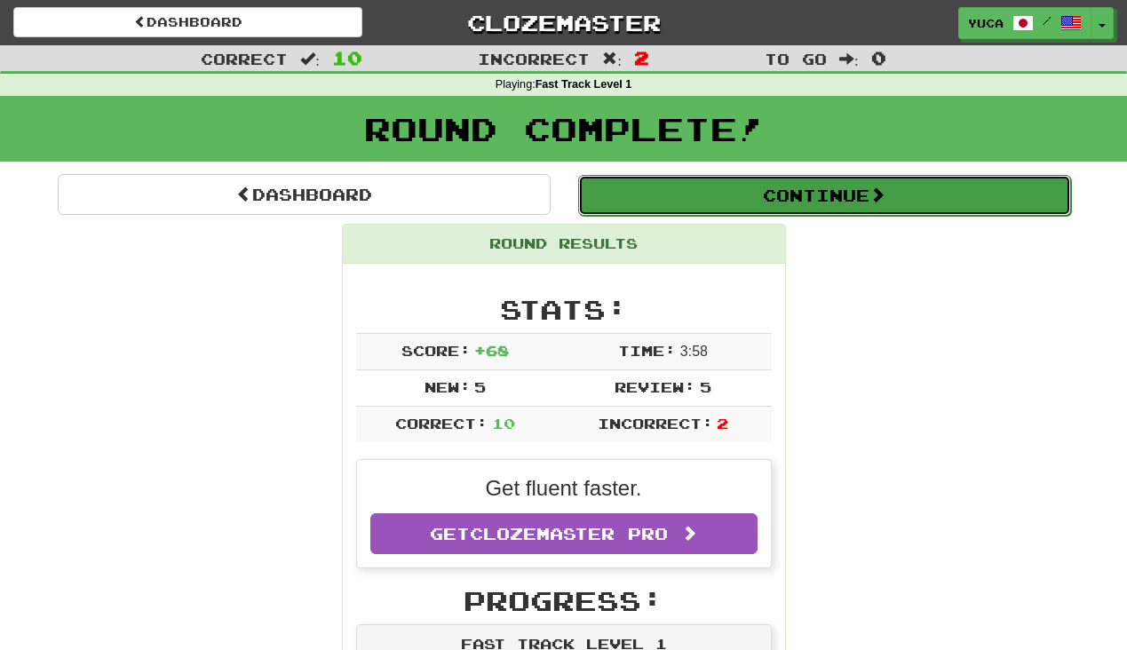
click at [723, 198] on button "Continue" at bounding box center [824, 195] width 493 height 41
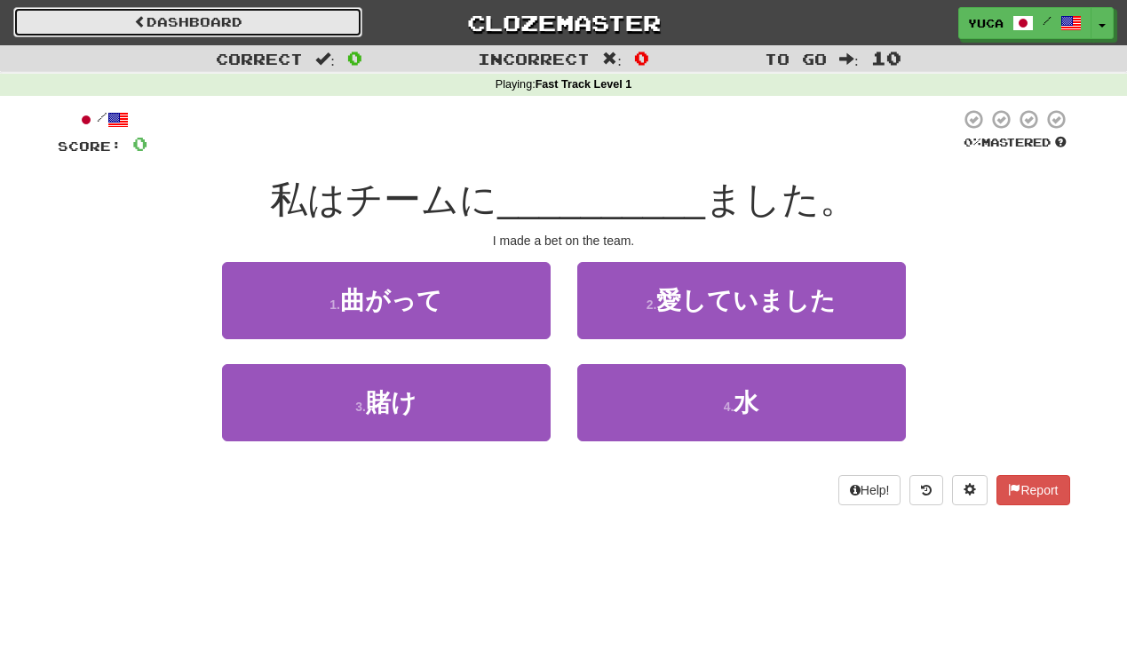
click at [248, 22] on link "Dashboard" at bounding box center [187, 22] width 349 height 30
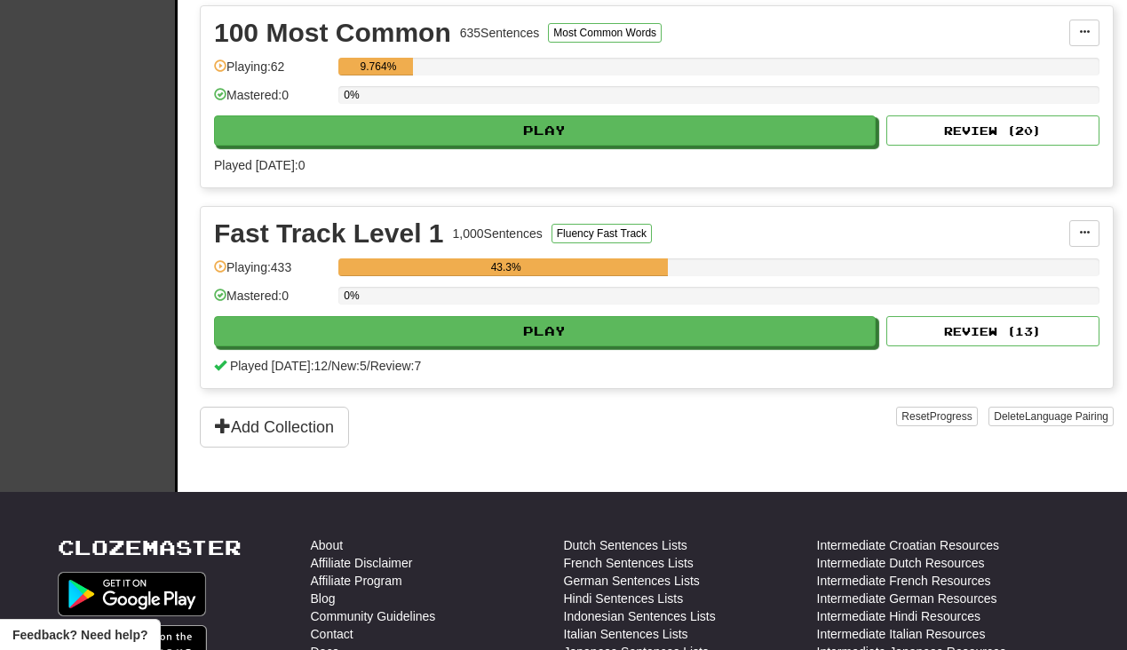
scroll to position [867, 0]
